Goal: Check status: Check status

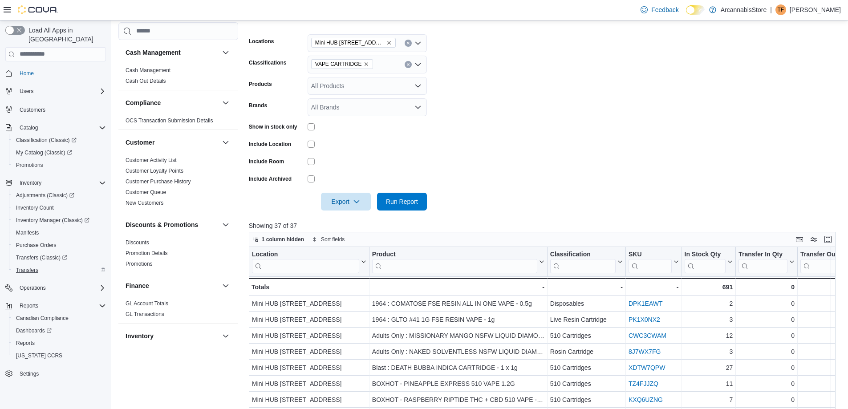
scroll to position [151, 0]
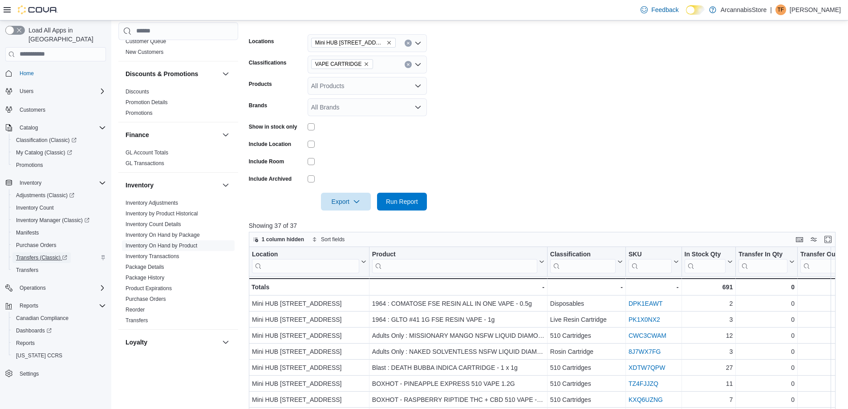
click at [40, 254] on span "Transfers (Classic)" at bounding box center [41, 257] width 51 height 7
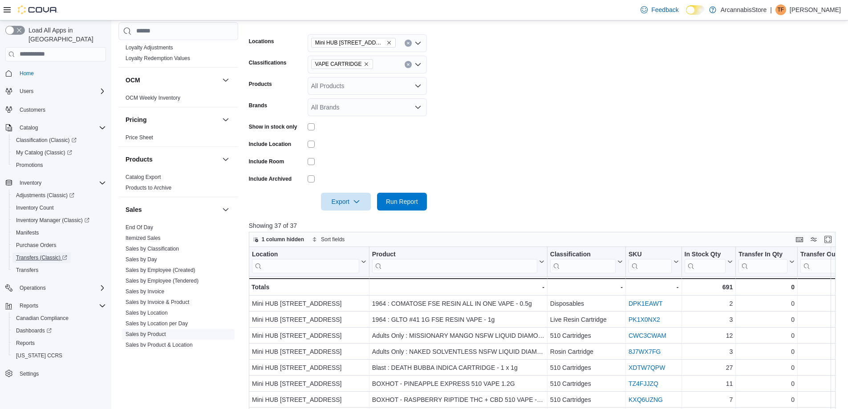
scroll to position [507, 0]
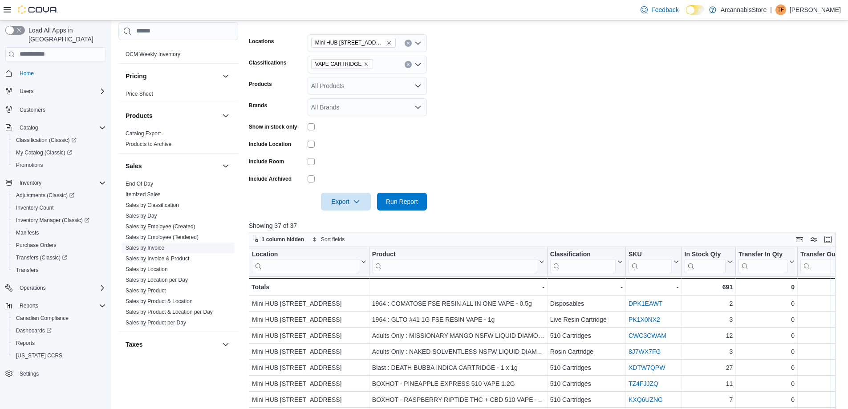
click at [161, 249] on link "Sales by Invoice" at bounding box center [145, 248] width 39 height 6
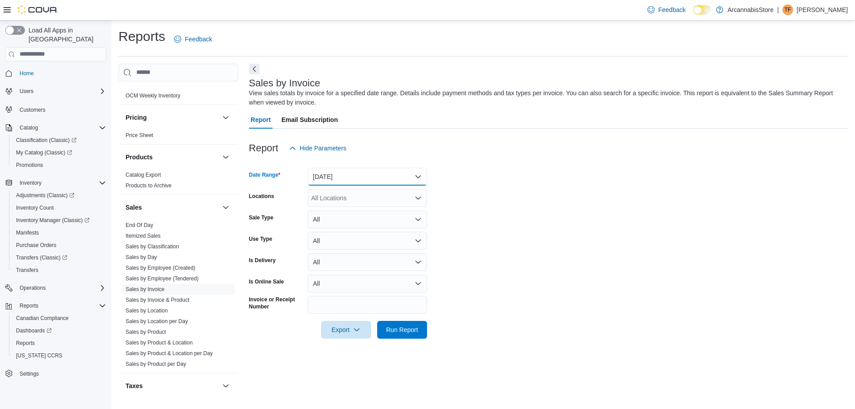
click at [344, 178] on button "[DATE]" at bounding box center [367, 177] width 119 height 18
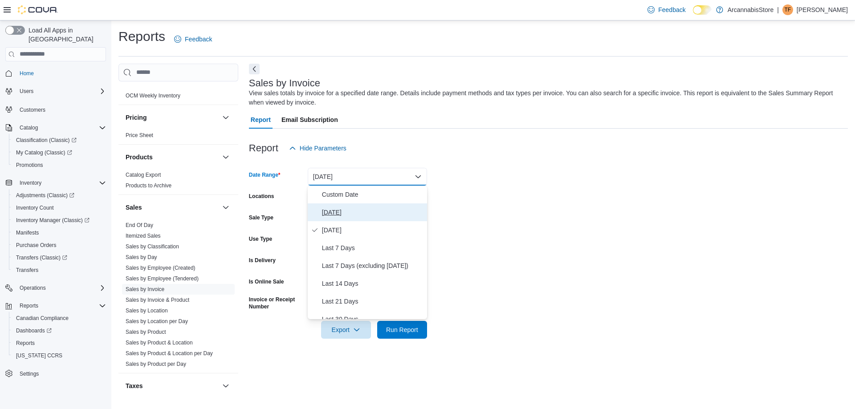
click at [325, 210] on span "[DATE]" at bounding box center [373, 212] width 102 height 11
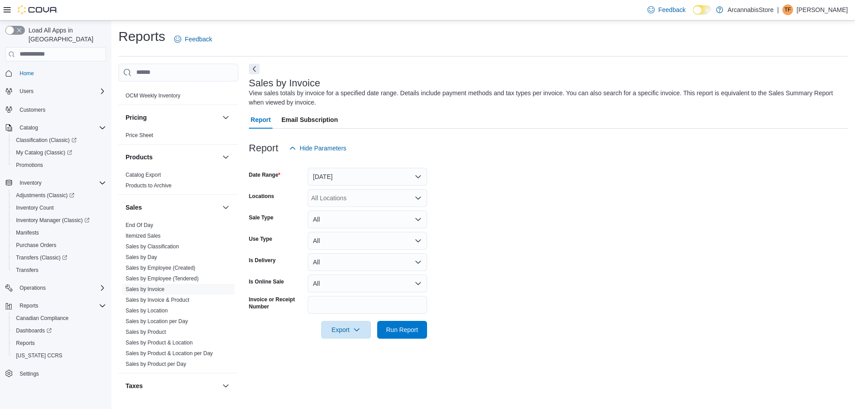
click at [357, 199] on div "All Locations" at bounding box center [367, 198] width 119 height 18
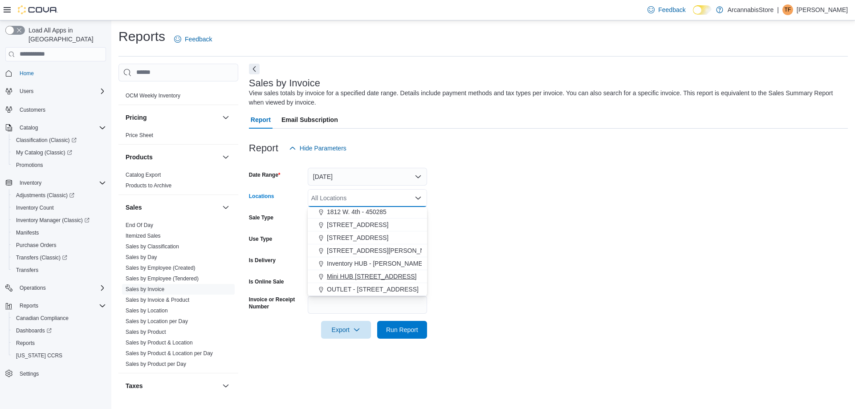
click at [378, 274] on span "Mini HUB [STREET_ADDRESS]" at bounding box center [371, 276] width 89 height 9
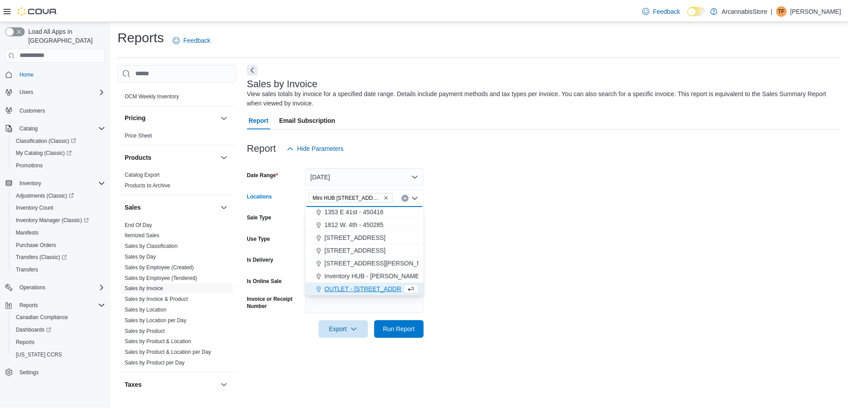
scroll to position [27, 0]
drag, startPoint x: 597, startPoint y: 270, endPoint x: 414, endPoint y: 228, distance: 187.7
click at [596, 270] on form "Date Range Today Locations Mini HUB 6528 Victoria Dr - 450239 Combo box. Select…" at bounding box center [548, 248] width 599 height 182
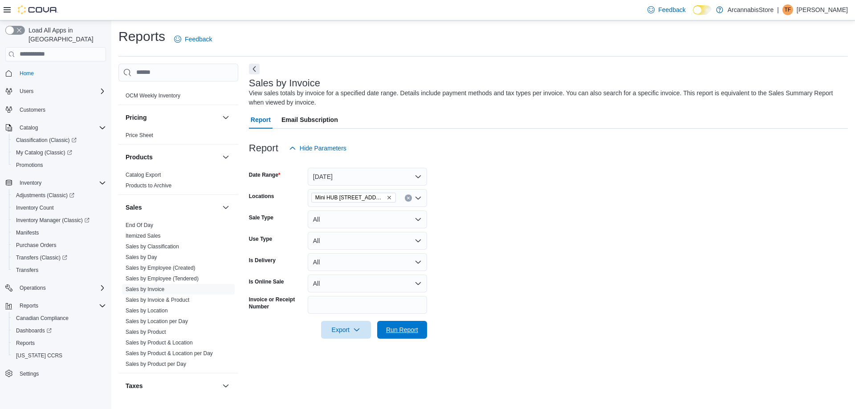
click at [398, 330] on span "Run Report" at bounding box center [402, 329] width 32 height 9
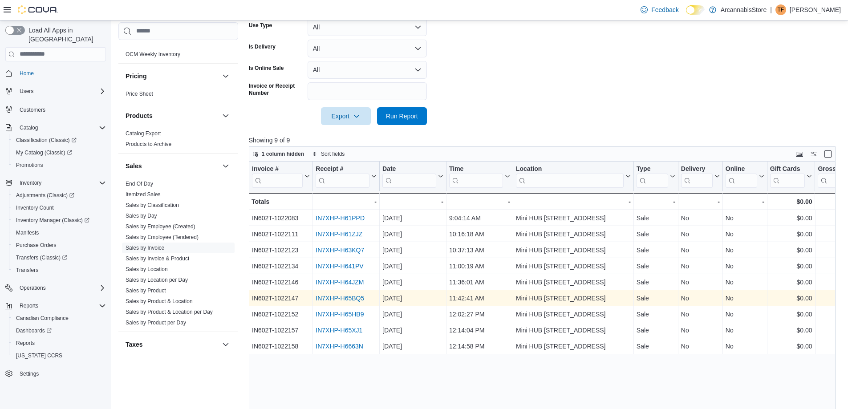
scroll to position [285, 0]
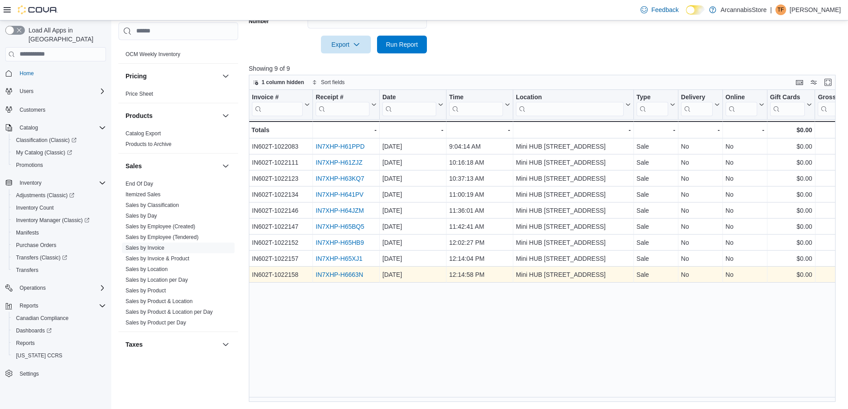
click at [356, 274] on link "IN7XHP-H6663N" at bounding box center [340, 274] width 48 height 7
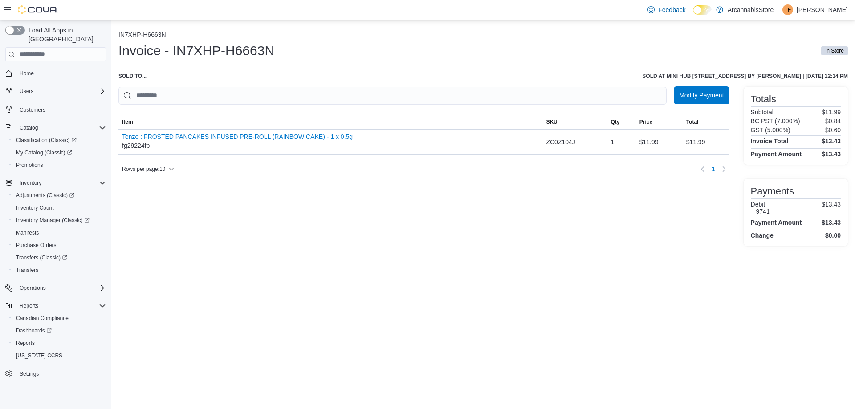
click at [692, 94] on span "Modify Payment" at bounding box center [701, 95] width 45 height 9
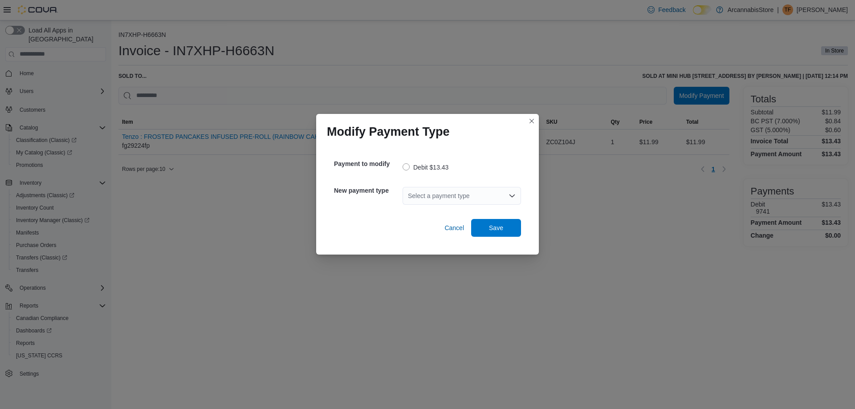
click at [412, 199] on div "Select a payment type" at bounding box center [462, 196] width 118 height 18
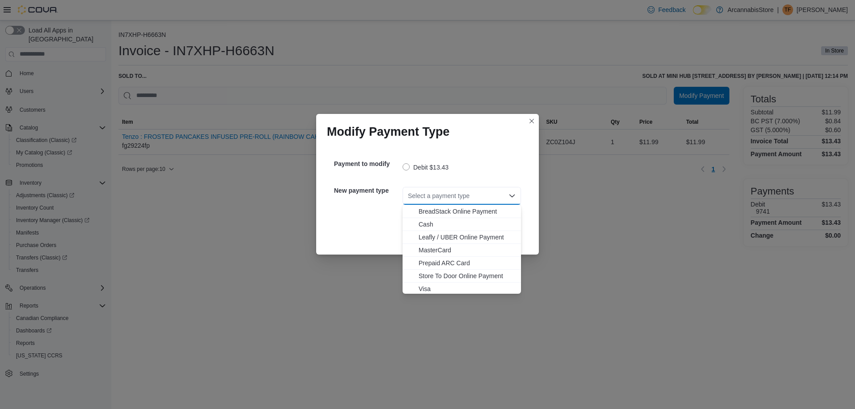
scroll to position [14, 0]
click at [423, 286] on span "Visa" at bounding box center [467, 287] width 97 height 9
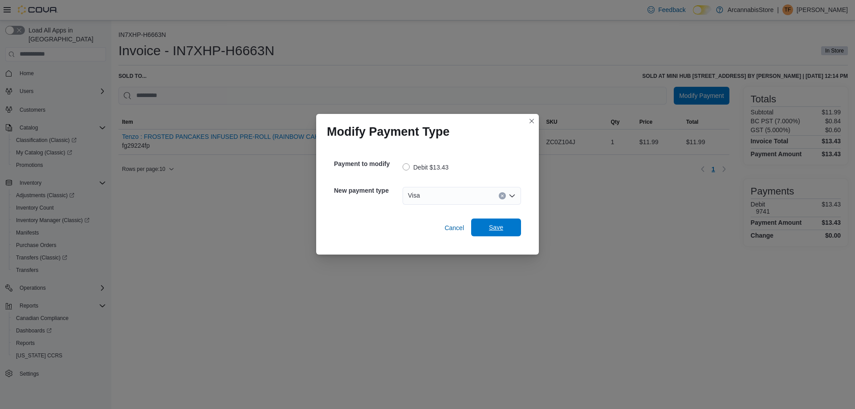
click at [510, 221] on span "Save" at bounding box center [495, 228] width 39 height 18
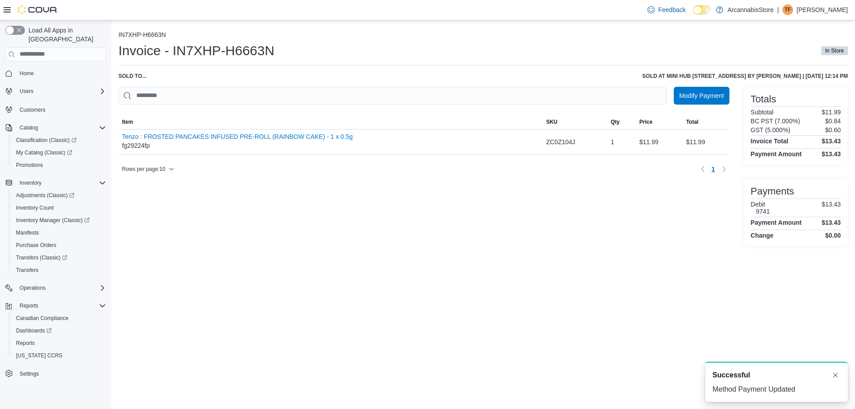
scroll to position [0, 0]
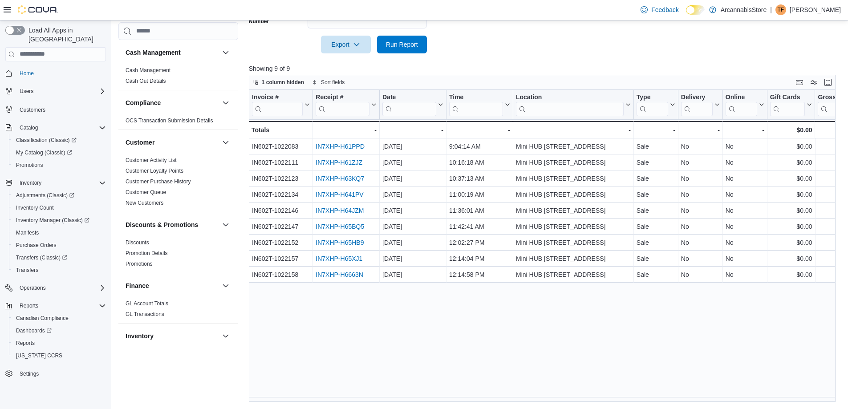
scroll to position [507, 0]
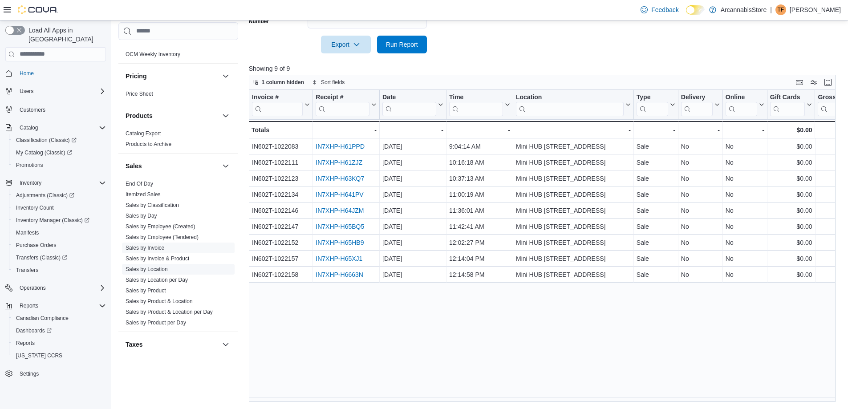
click at [156, 265] on span "Sales by Location" at bounding box center [178, 269] width 113 height 11
click at [156, 269] on link "Sales by Location" at bounding box center [147, 269] width 42 height 6
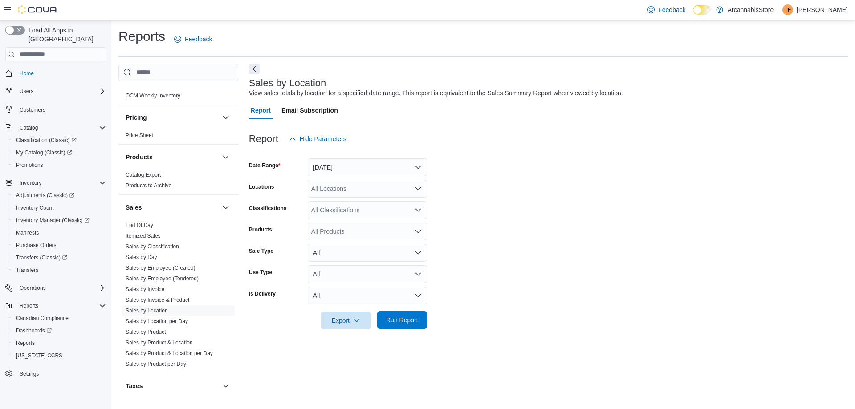
click at [403, 324] on span "Run Report" at bounding box center [402, 320] width 32 height 9
click at [370, 163] on button "[DATE]" at bounding box center [367, 168] width 119 height 18
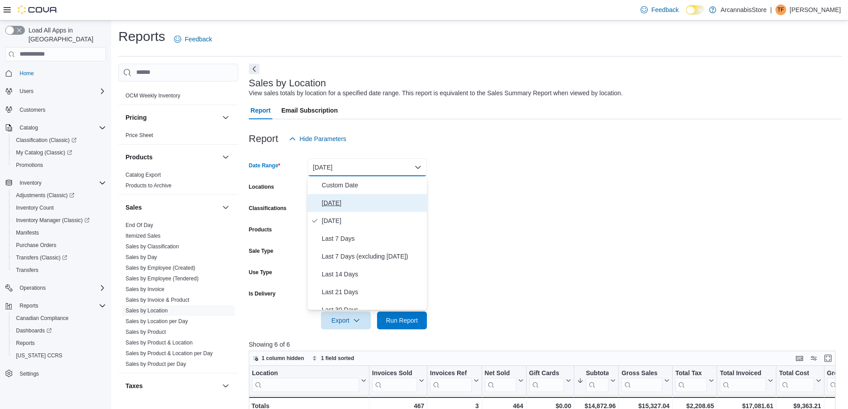
click at [346, 195] on button "[DATE]" at bounding box center [367, 203] width 119 height 18
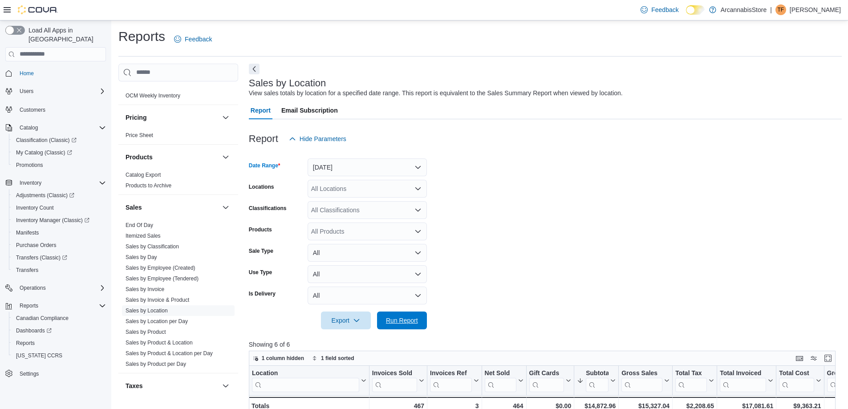
click at [401, 324] on span "Run Report" at bounding box center [402, 320] width 32 height 9
